Goal: Task Accomplishment & Management: Manage account settings

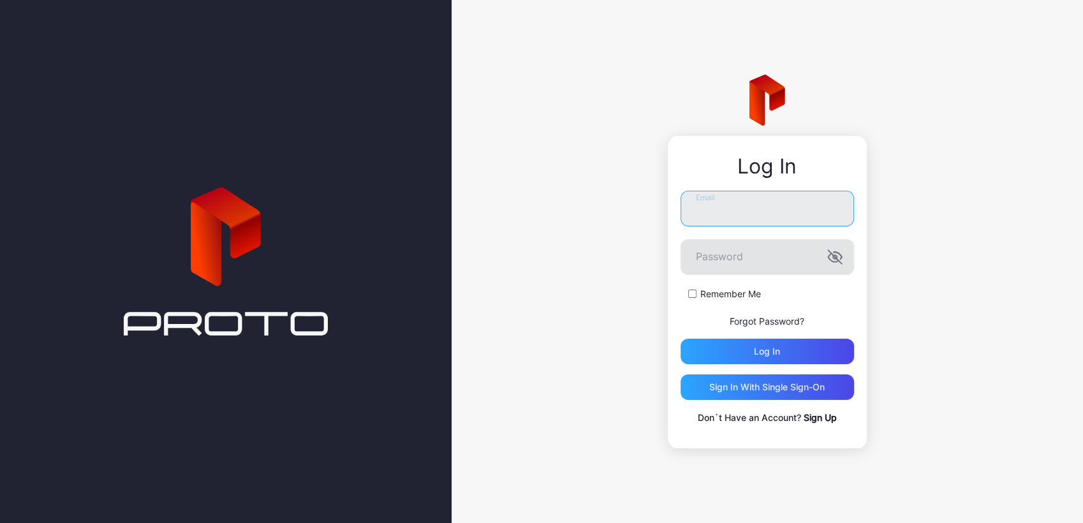
type input "**********"
click at [837, 258] on icon "button" at bounding box center [834, 256] width 15 height 15
click at [795, 350] on div "Log in" at bounding box center [768, 352] width 174 height 26
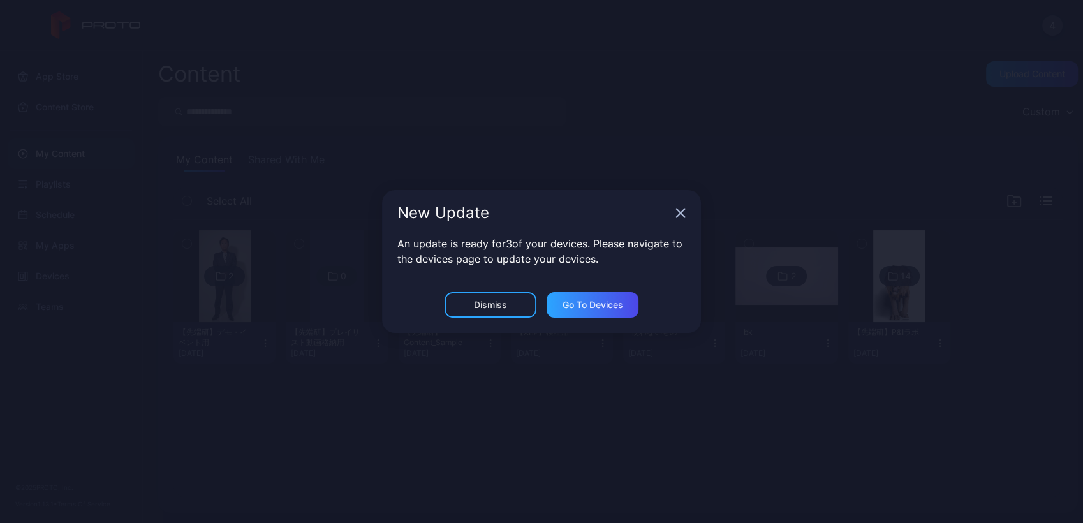
click at [472, 318] on div "Dismiss Go to devices" at bounding box center [541, 312] width 319 height 41
click at [462, 385] on div "New Update An update is ready for 3 of your devices. Please navigate to the dev…" at bounding box center [541, 261] width 1083 height 523
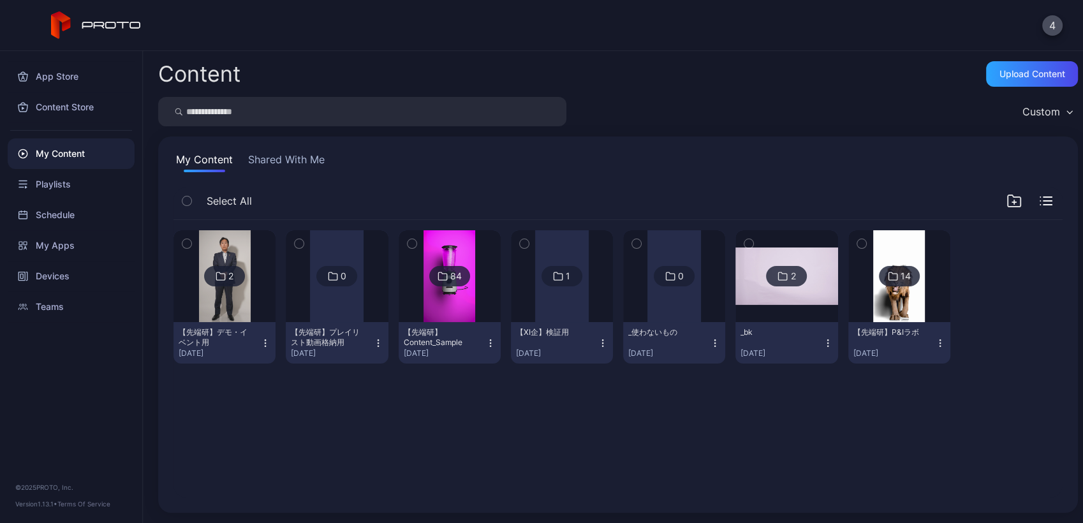
click at [457, 300] on img at bounding box center [450, 276] width 52 height 92
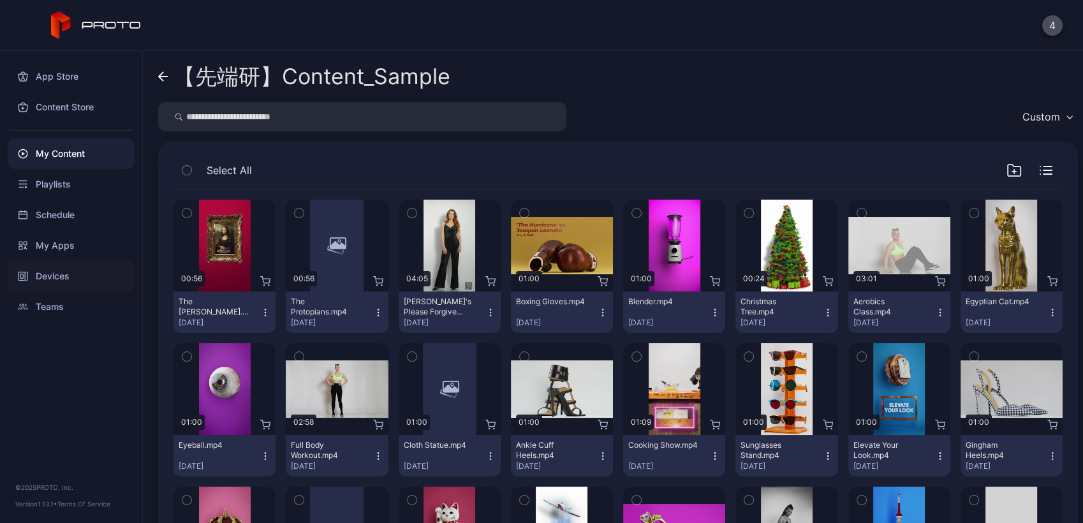
click at [43, 273] on div "Devices" at bounding box center [71, 276] width 127 height 31
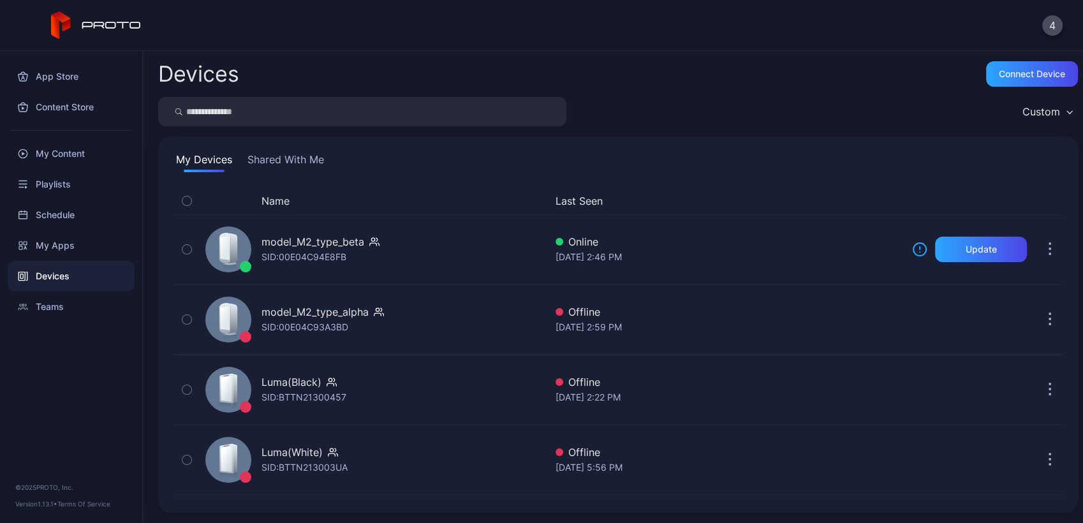
click at [312, 161] on button "Shared With Me" at bounding box center [286, 162] width 82 height 20
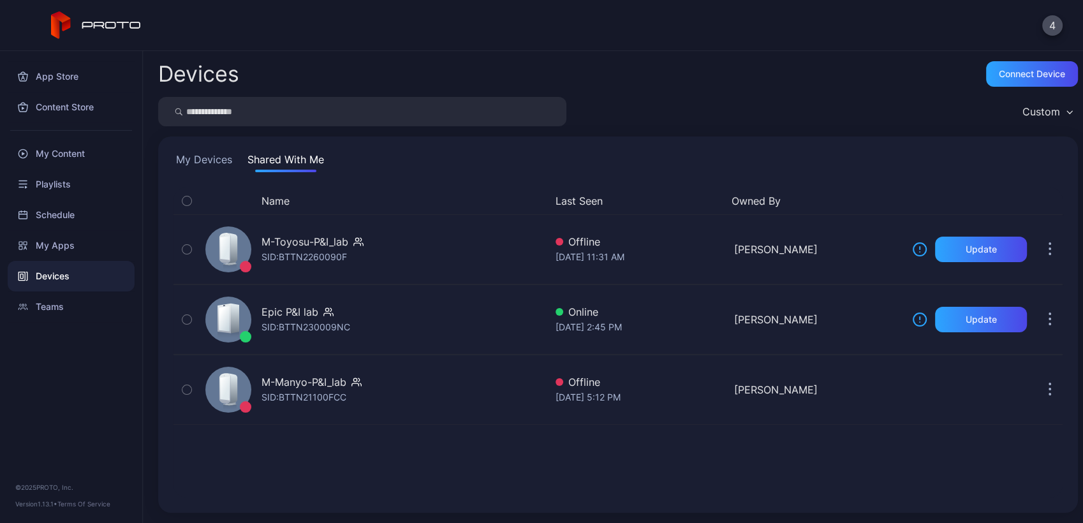
click at [193, 157] on button "My Devices" at bounding box center [204, 162] width 61 height 20
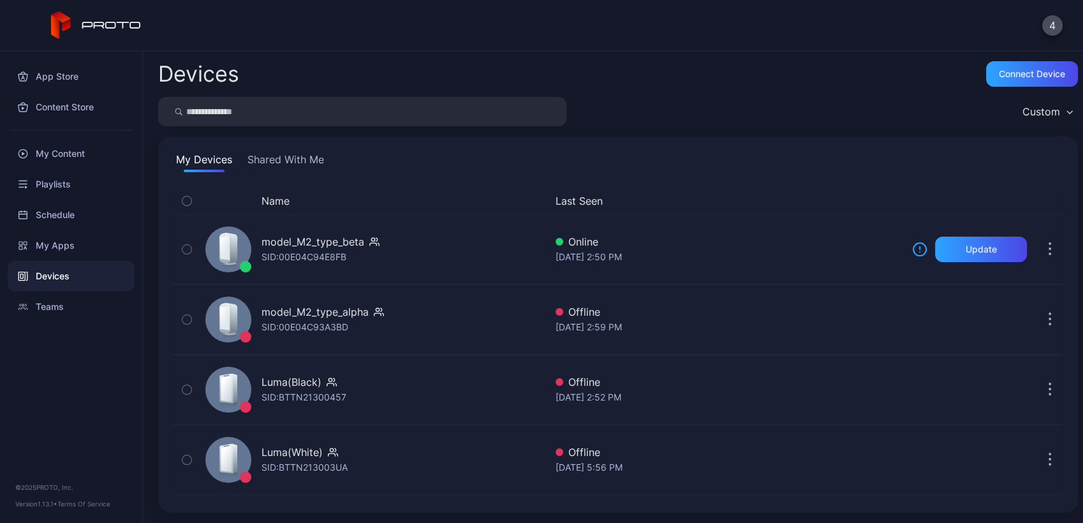
click at [70, 400] on div "App Store Content Store My Content Playlists Schedule My Apps Devices Teams © 2…" at bounding box center [71, 287] width 143 height 472
click at [66, 244] on div "My Apps" at bounding box center [71, 245] width 127 height 31
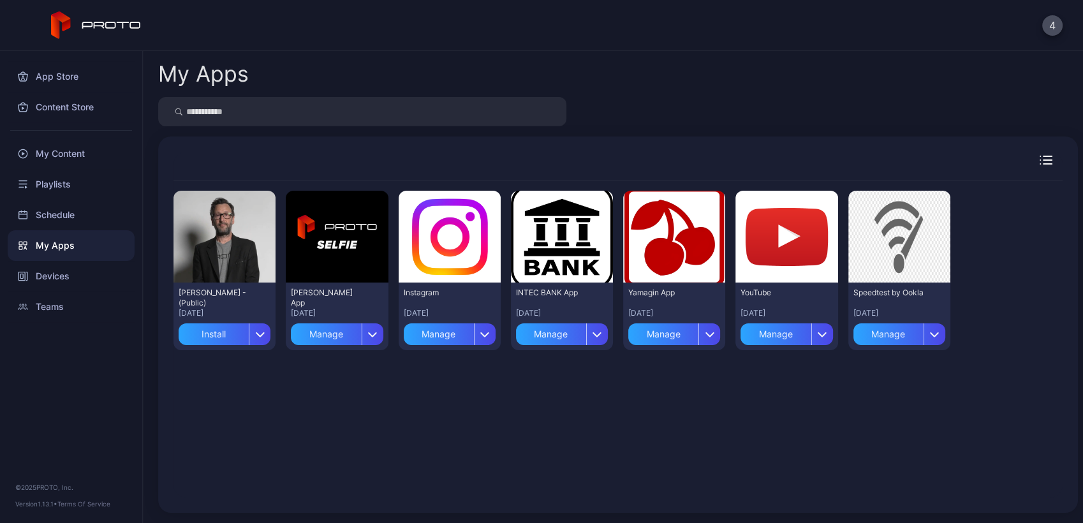
click at [81, 403] on div "App Store Content Store My Content Playlists Schedule My Apps Devices Teams © 2…" at bounding box center [71, 287] width 143 height 472
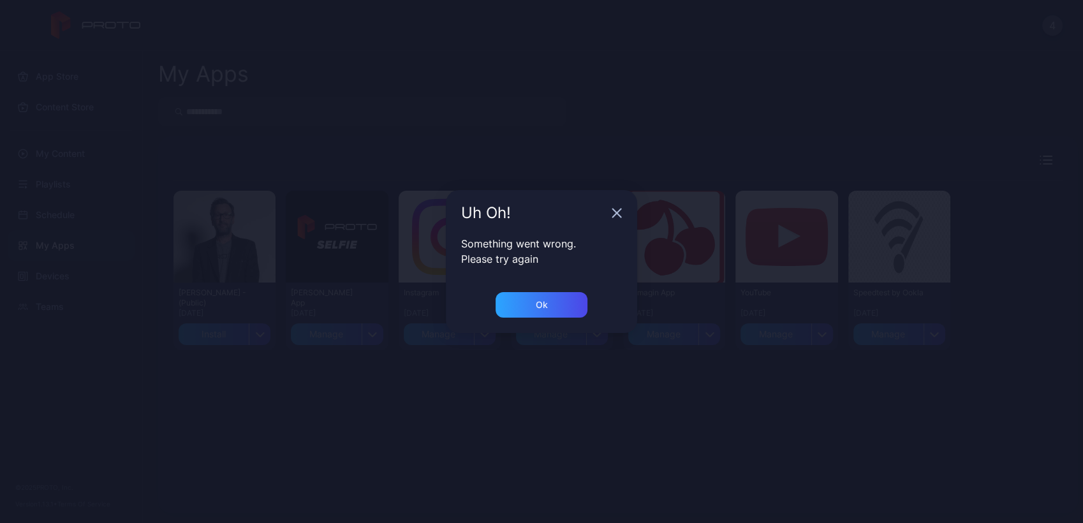
click at [425, 441] on div "Uh Oh! Something went wrong. Please try again Ok" at bounding box center [541, 261] width 1083 height 523
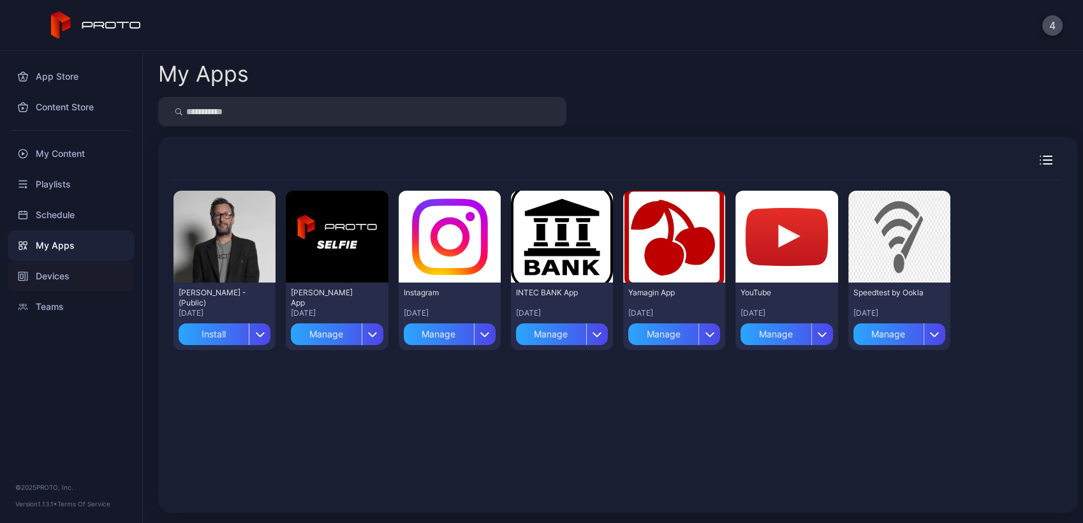
click at [78, 270] on div "Devices" at bounding box center [71, 276] width 127 height 31
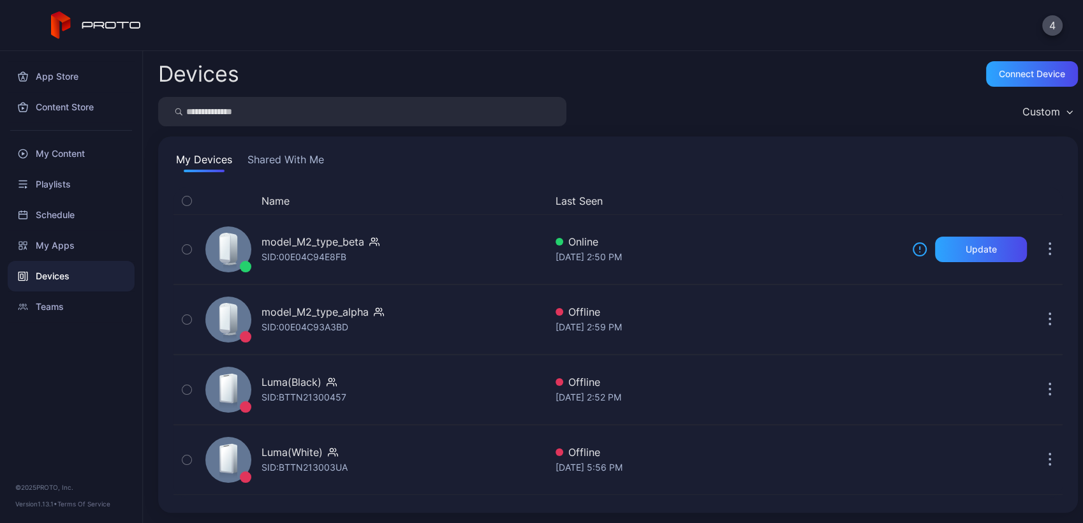
click at [262, 171] on button "Shared With Me" at bounding box center [286, 162] width 82 height 20
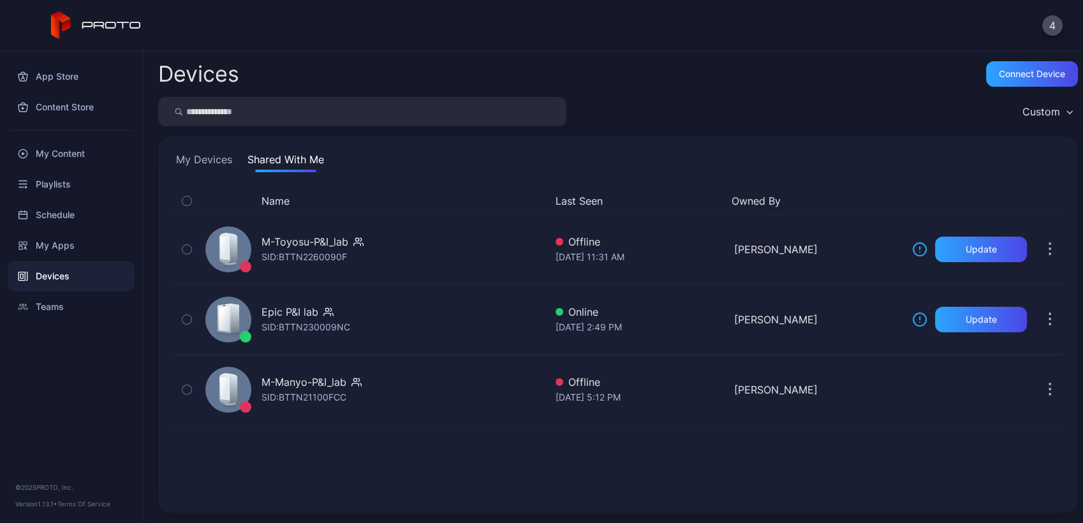
click at [233, 163] on button "My Devices" at bounding box center [204, 162] width 61 height 20
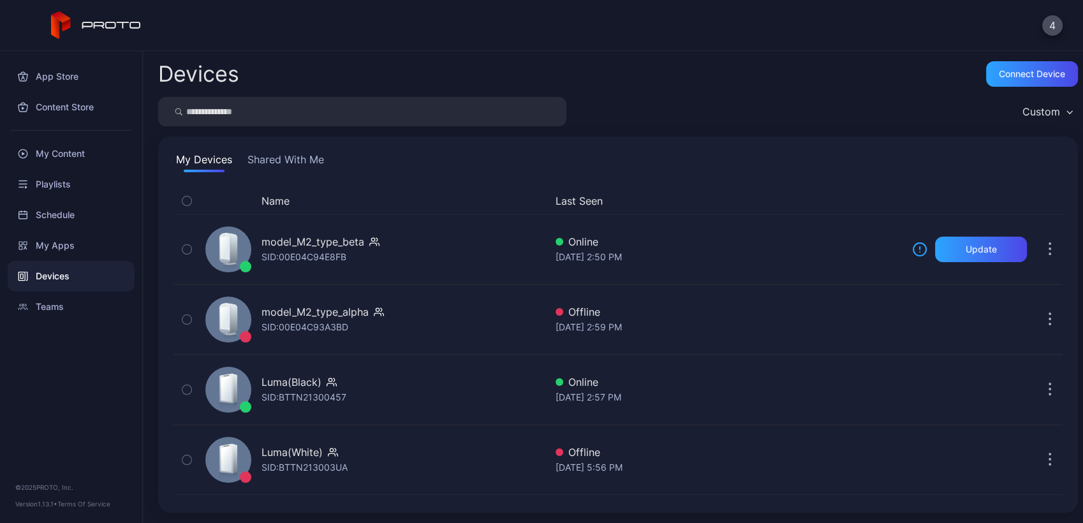
click at [311, 166] on button "Shared With Me" at bounding box center [286, 162] width 82 height 20
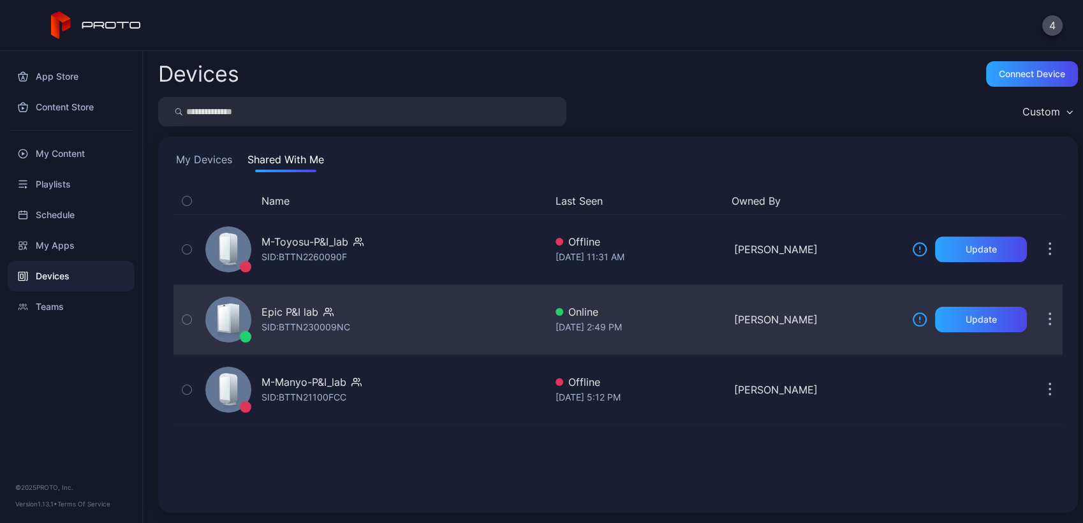
click at [407, 322] on div "Epic P&I lab SID: BTTN230009NC" at bounding box center [372, 320] width 345 height 64
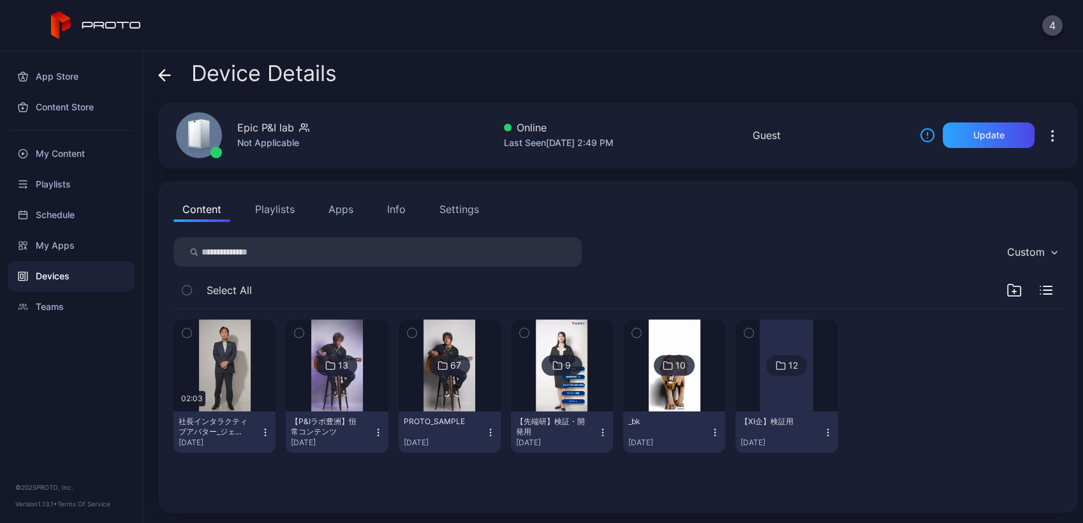
click at [334, 393] on img at bounding box center [337, 366] width 52 height 92
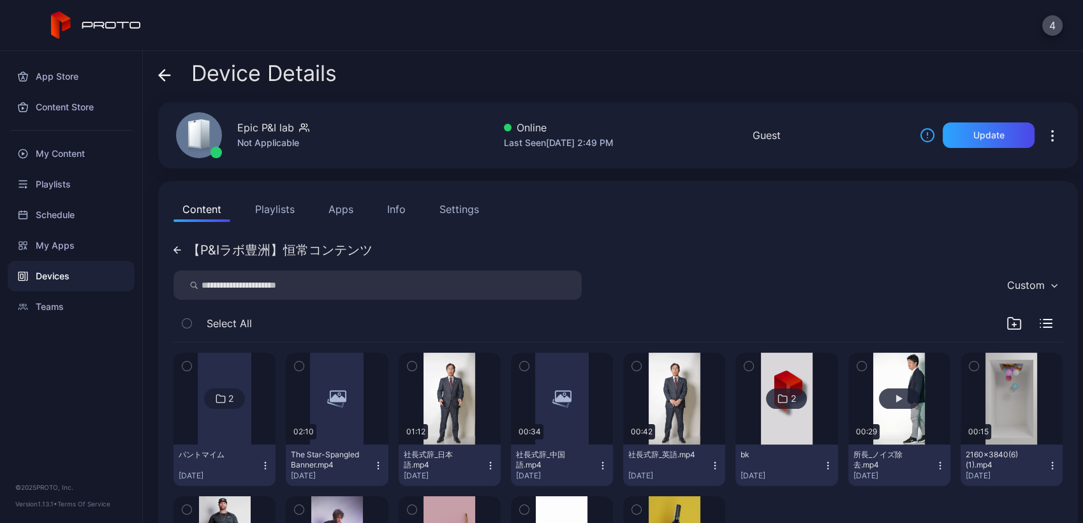
click at [859, 404] on button "button" at bounding box center [899, 399] width 102 height 92
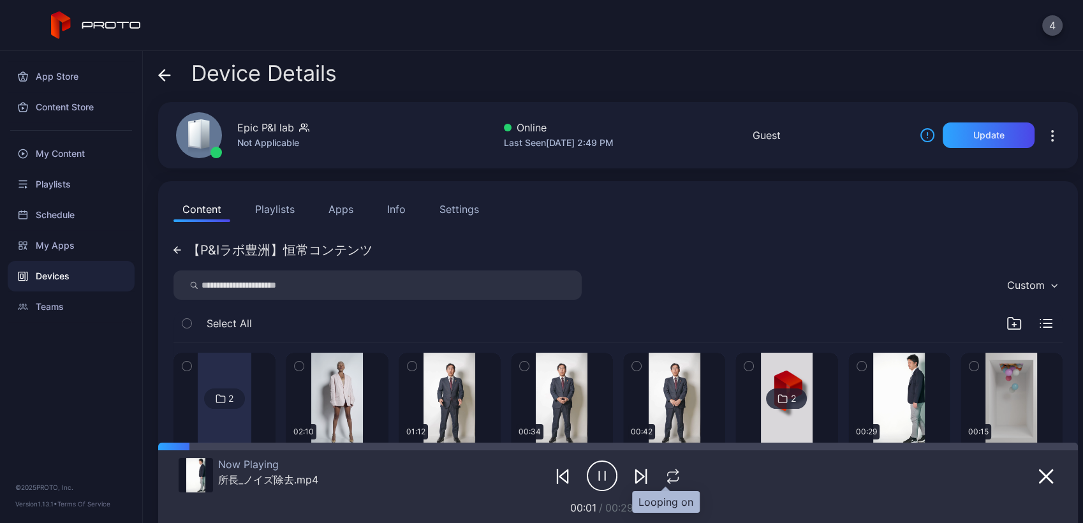
click at [668, 471] on icon "button" at bounding box center [673, 476] width 17 height 15
